Goal: Find specific page/section: Find specific page/section

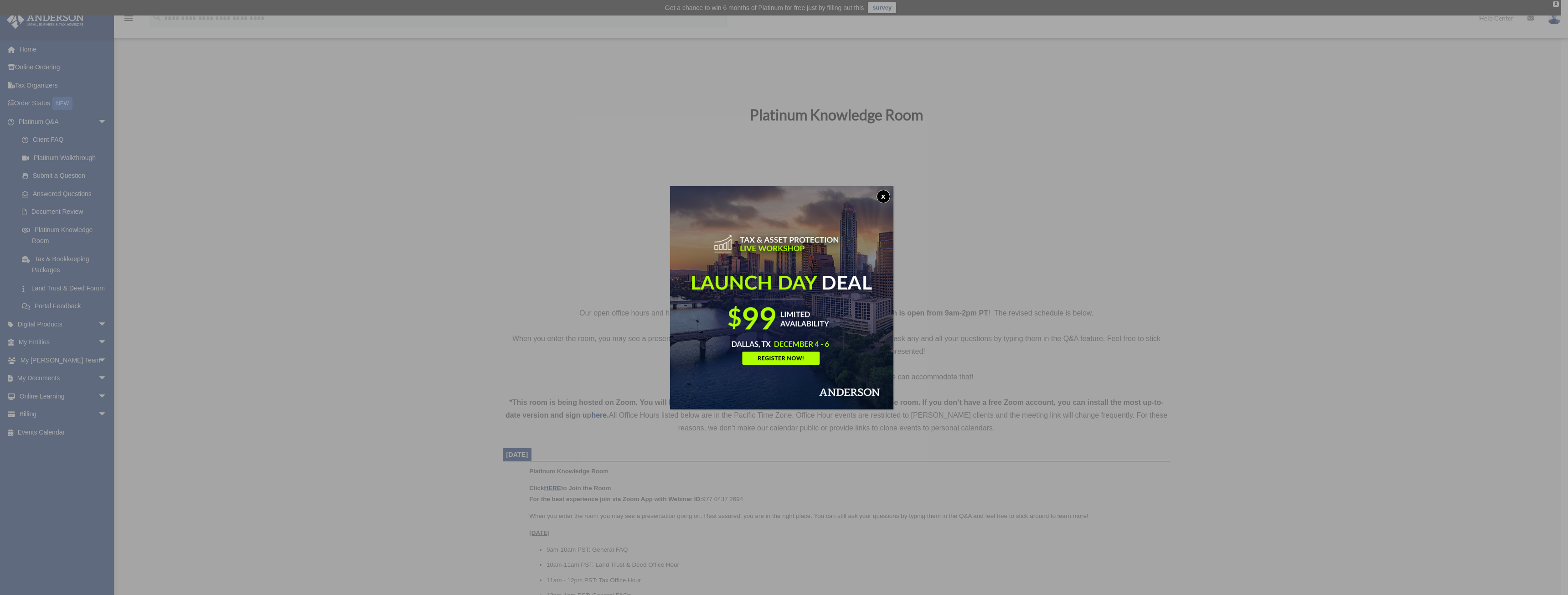
click at [57, 265] on div "x" at bounding box center [784, 297] width 1568 height 595
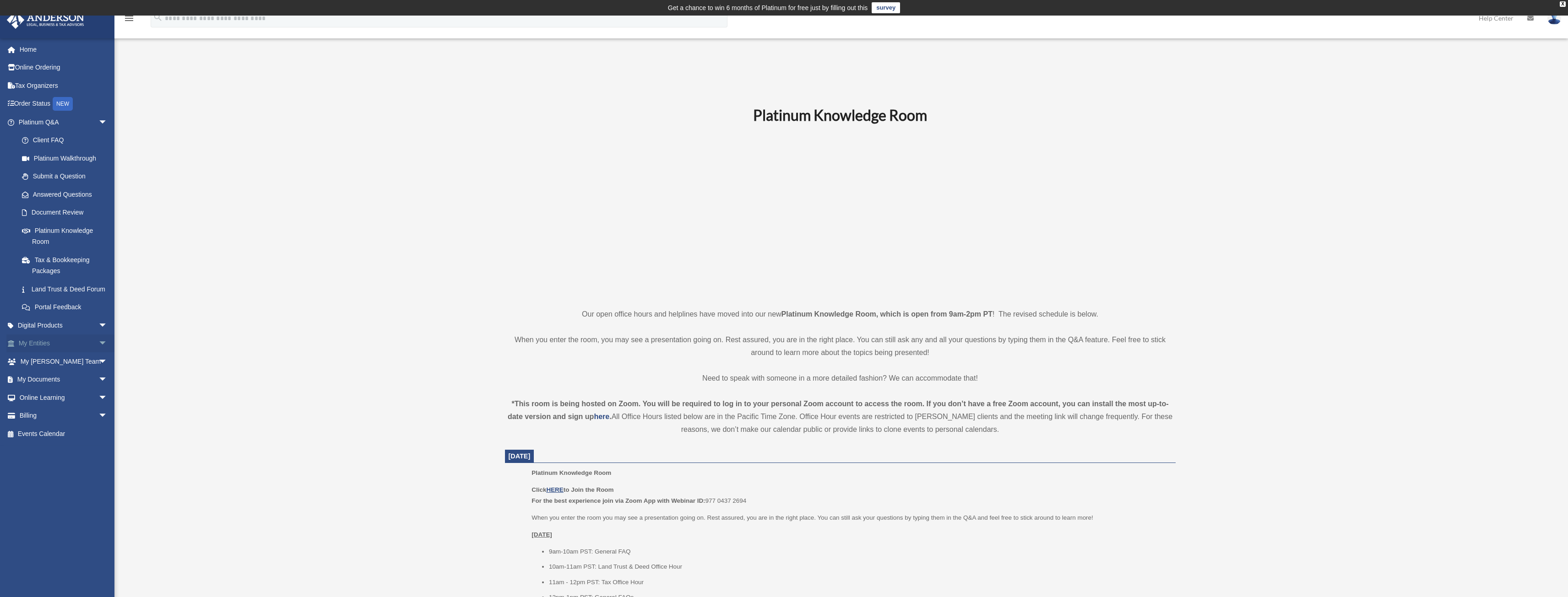
click at [99, 266] on span "arrow_drop_down" at bounding box center [108, 344] width 19 height 19
click at [43, 266] on link "Overview" at bounding box center [68, 362] width 109 height 19
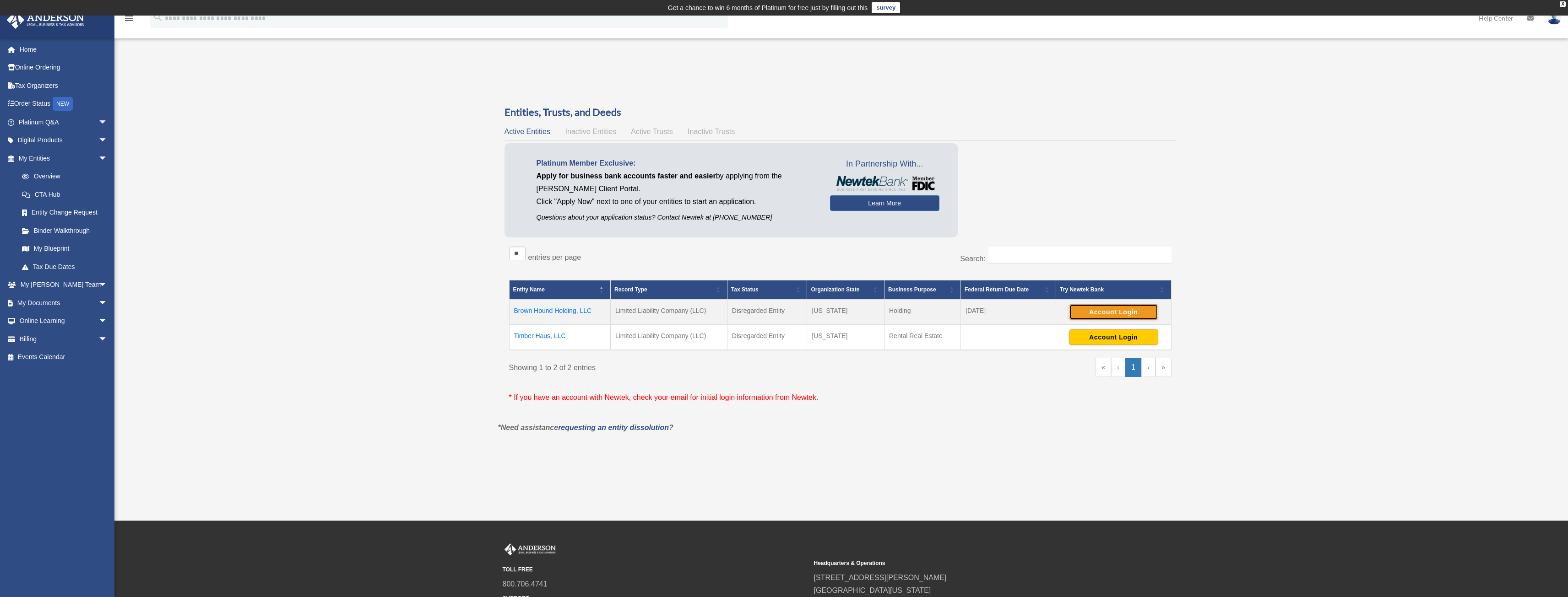
click at [1100, 307] on button "Account Login" at bounding box center [1113, 312] width 89 height 16
click at [523, 335] on td "Timber Haus, LLC" at bounding box center [559, 337] width 101 height 26
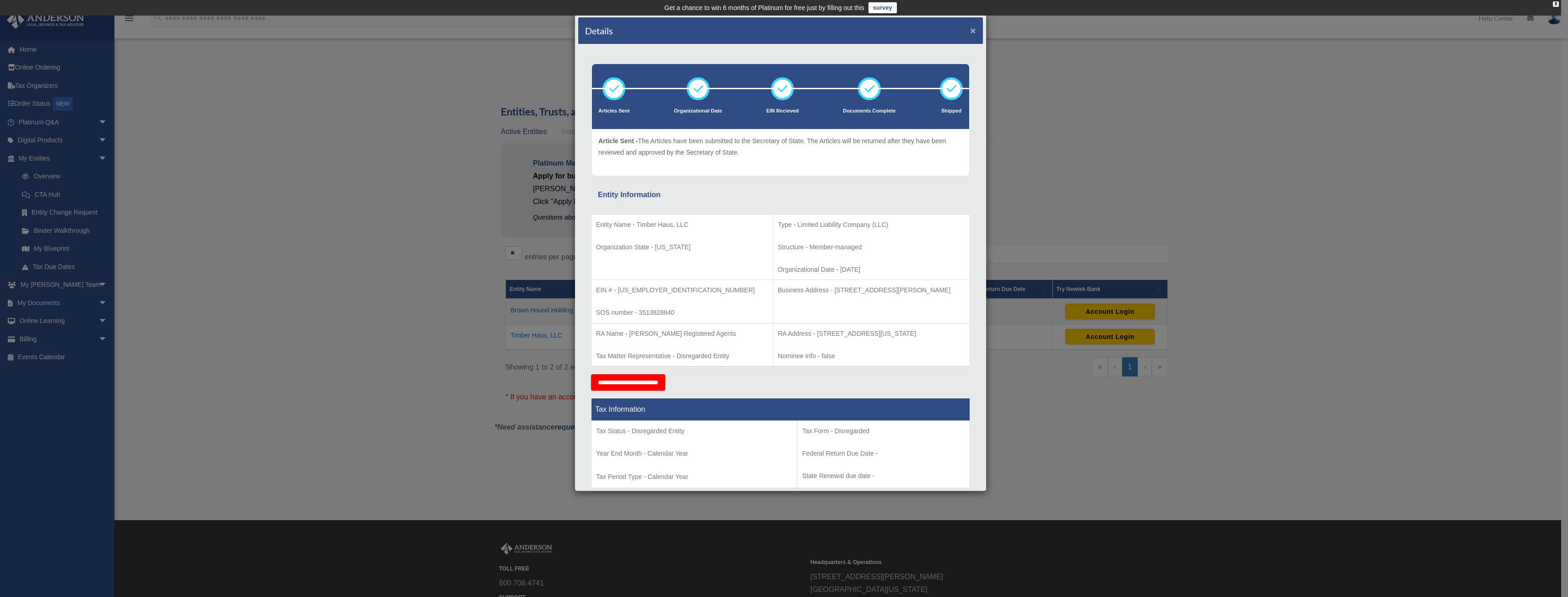
click at [970, 30] on button "×" at bounding box center [973, 30] width 6 height 9
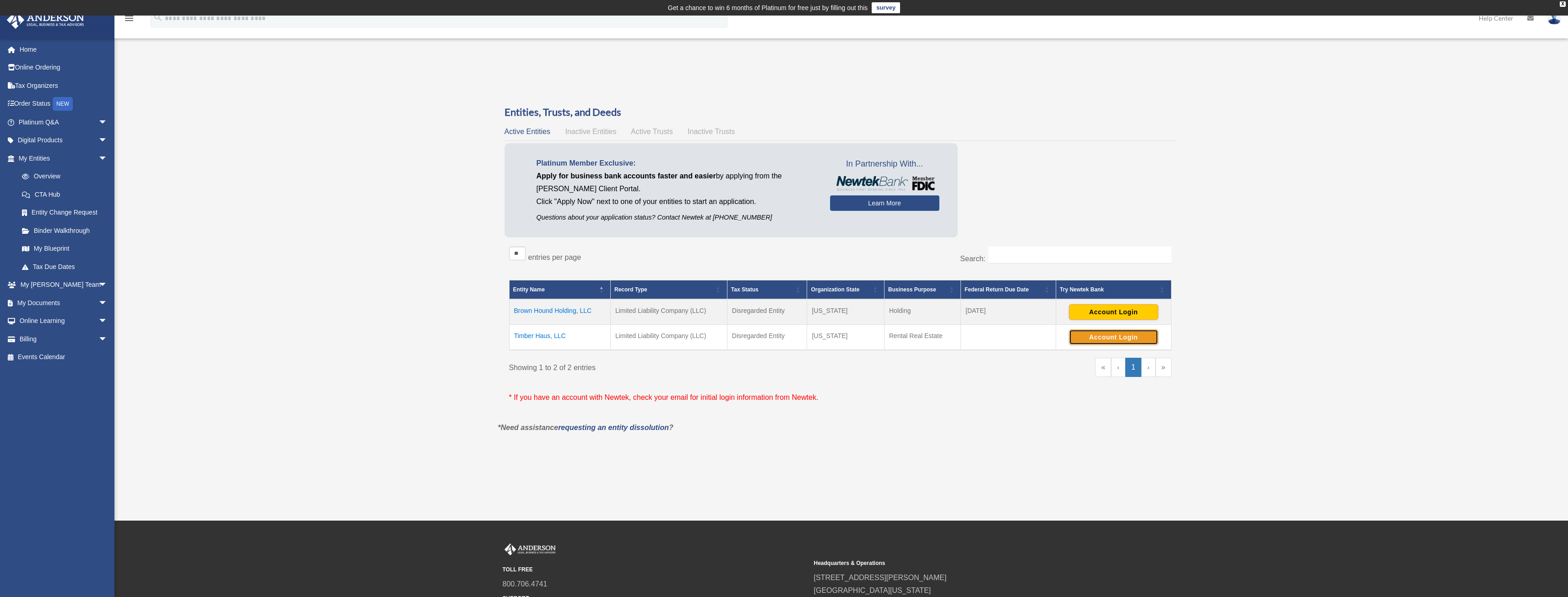
click at [1119, 337] on button "Account Login" at bounding box center [1113, 337] width 89 height 16
click at [1112, 338] on button "Account Login" at bounding box center [1113, 337] width 89 height 16
